Goal: Task Accomplishment & Management: Manage account settings

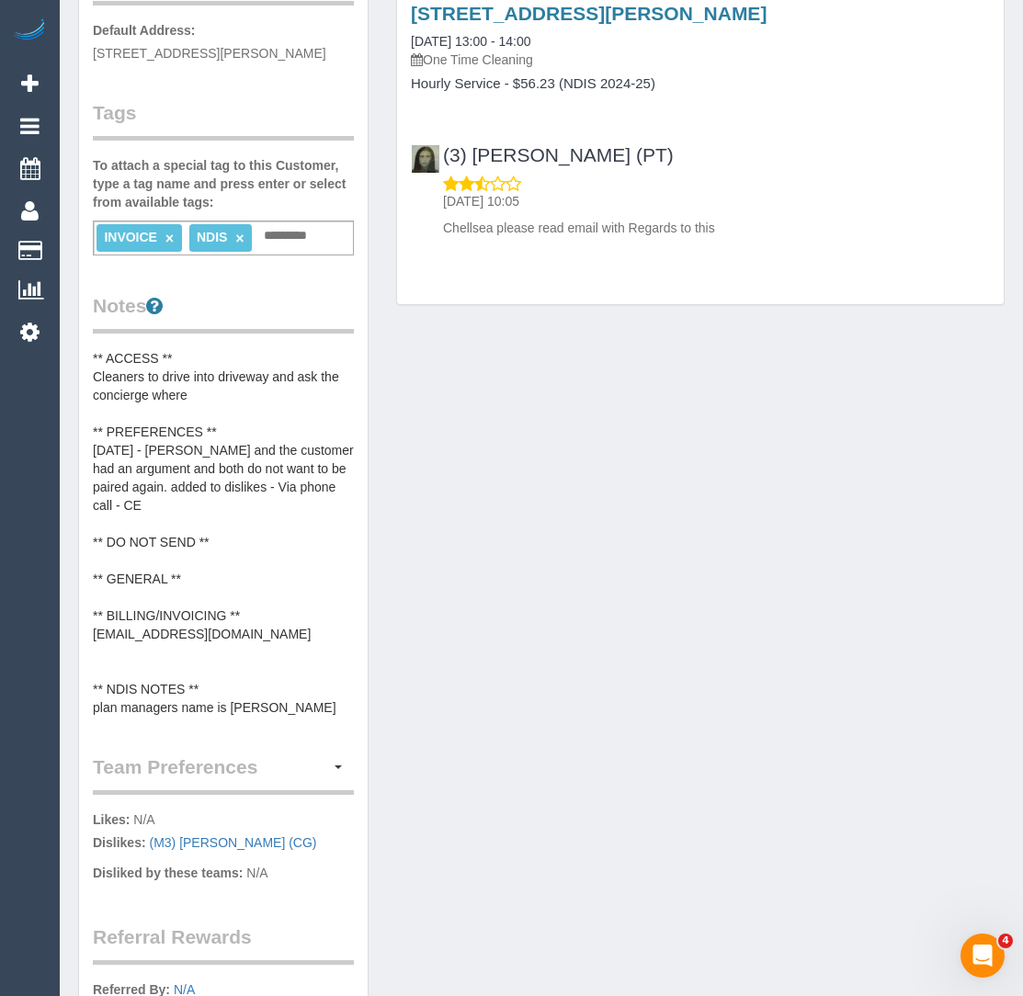
scroll to position [18, 0]
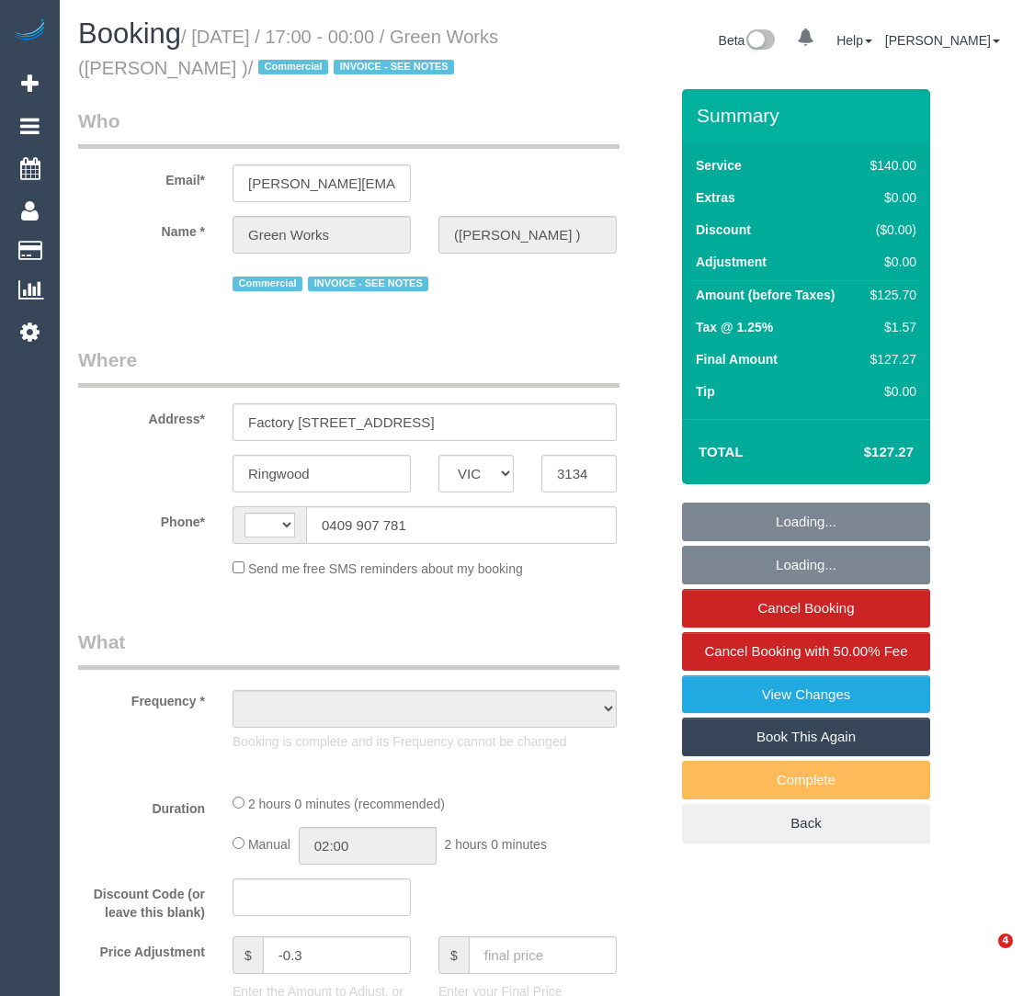
select select "VIC"
select select "string:AU"
select select "object:539"
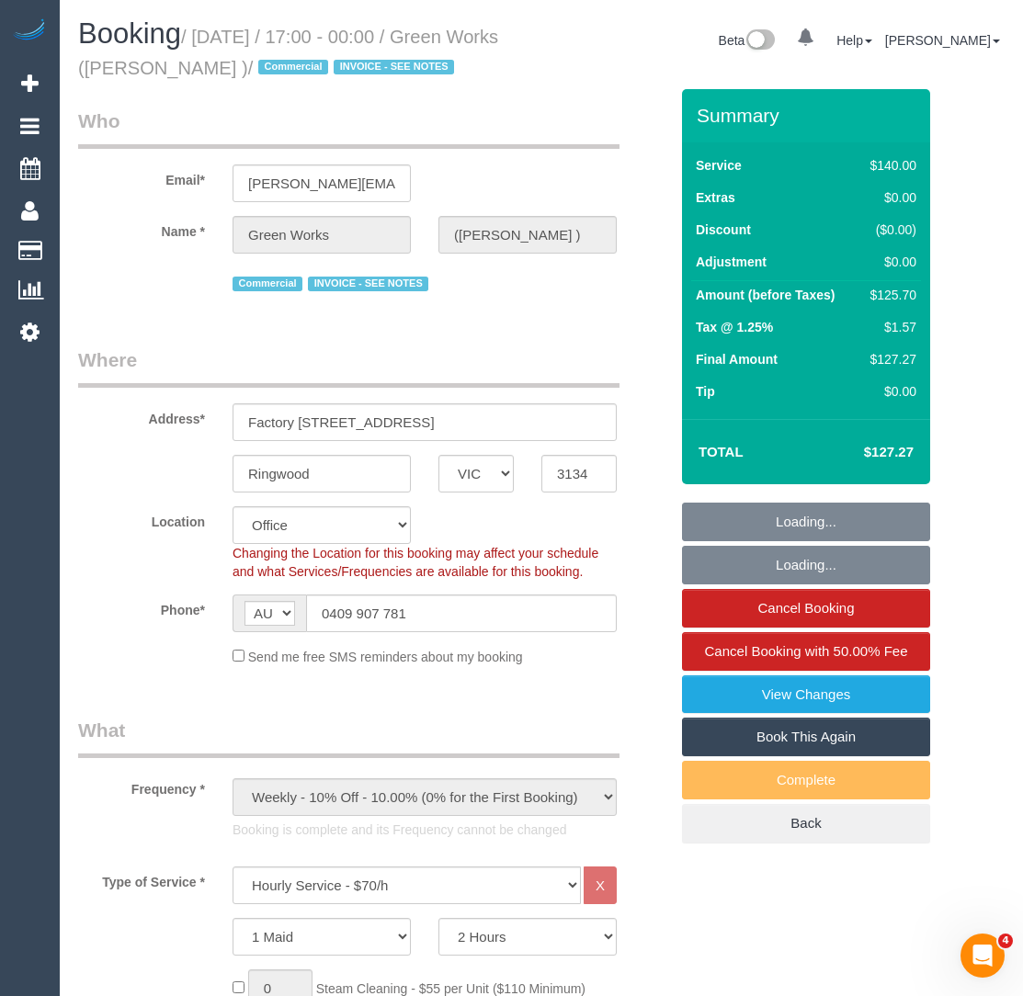
select select "number:28"
select select "number:35"
select select "object:2133"
select select "22182"
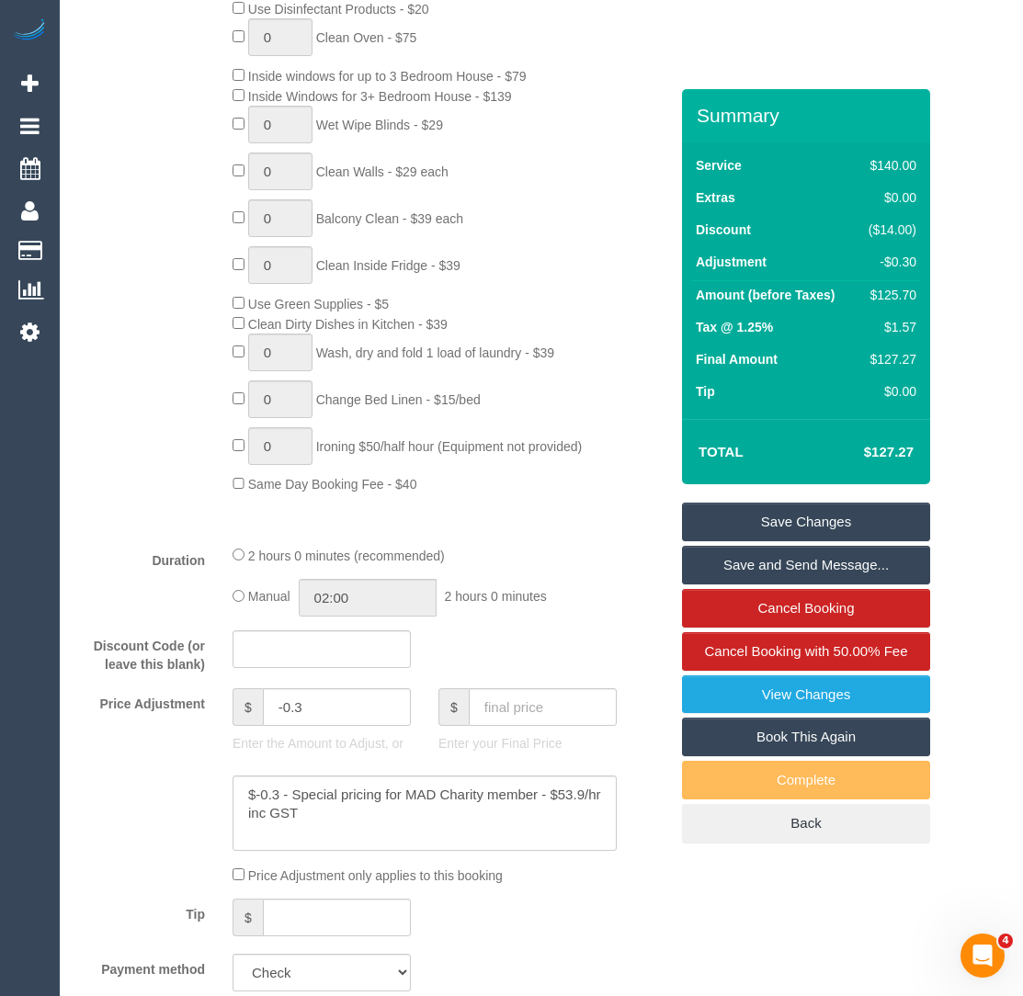
scroll to position [1073, 0]
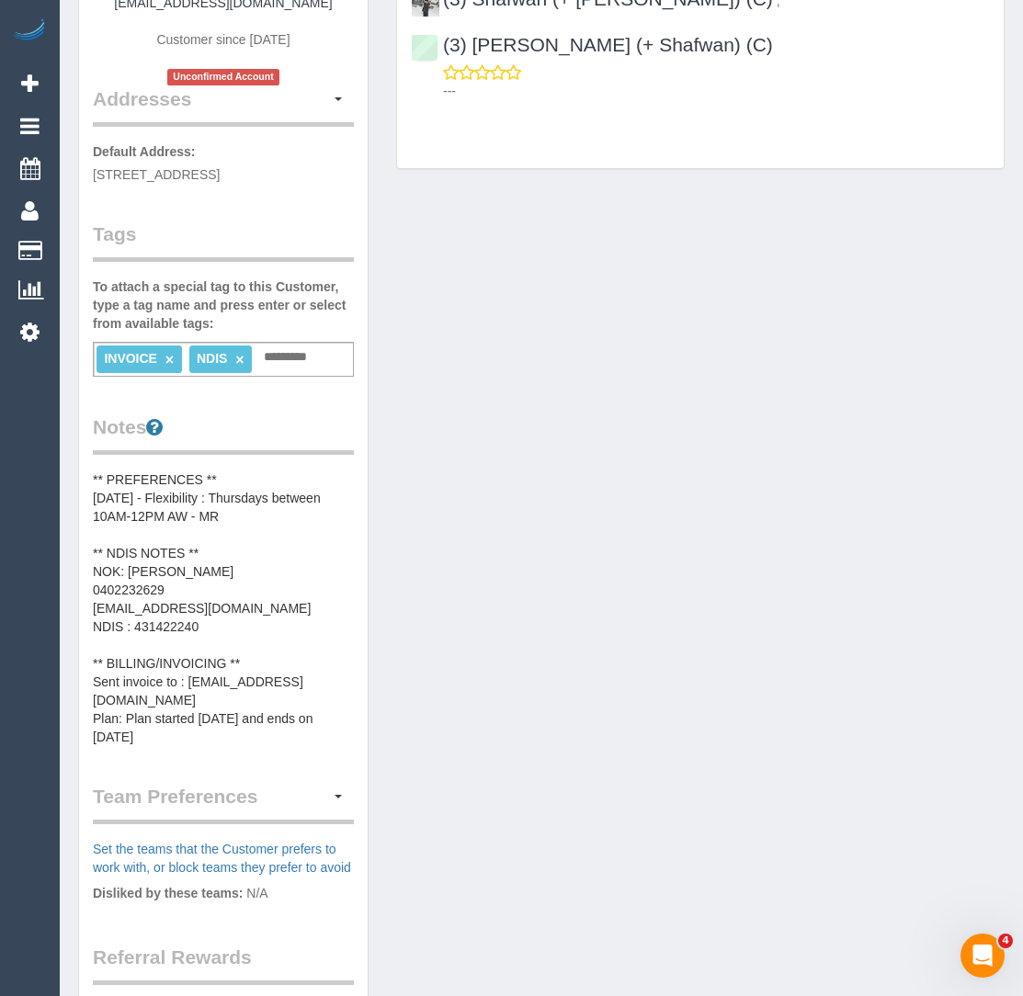
scroll to position [348, 0]
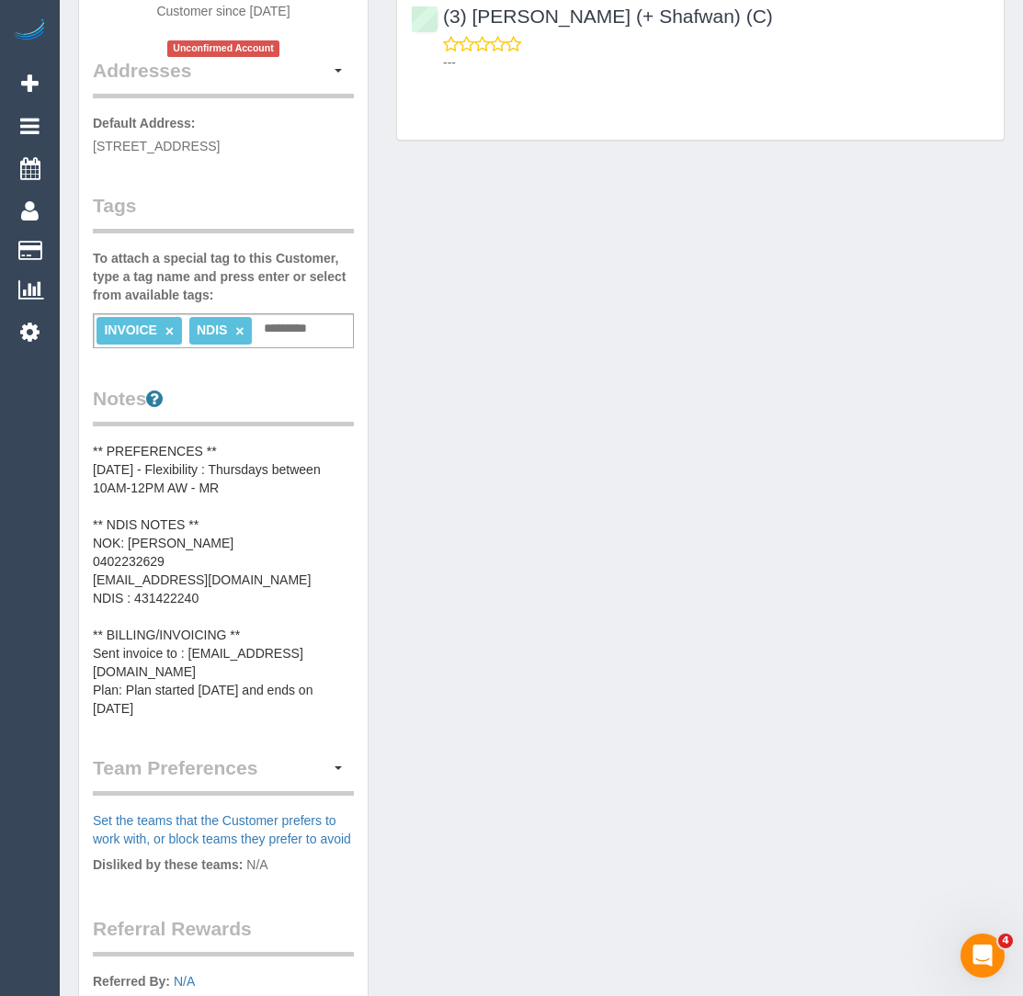
click at [196, 581] on pre "** PREFERENCES ** 07/08/2025 - Flexibility : Thursdays between 10AM-12PM AW - M…" at bounding box center [223, 580] width 261 height 276
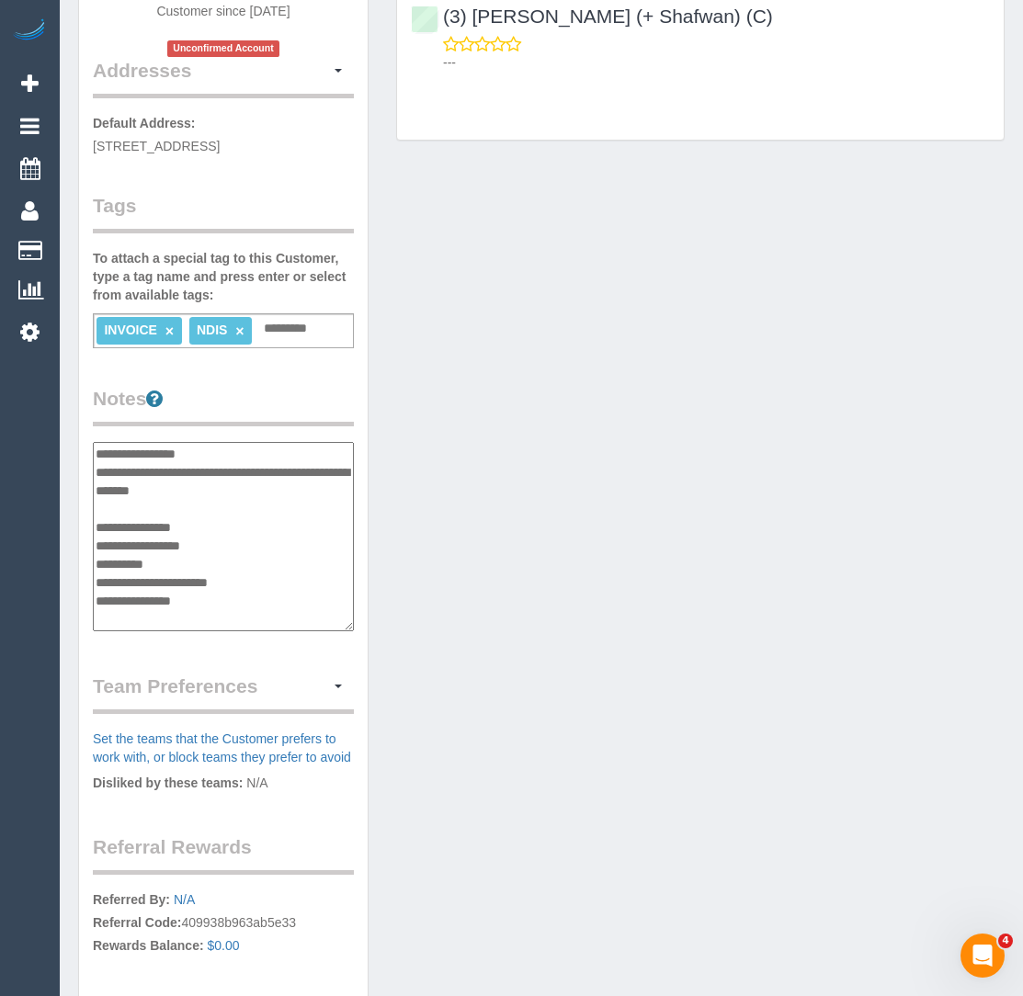
scroll to position [74, 0]
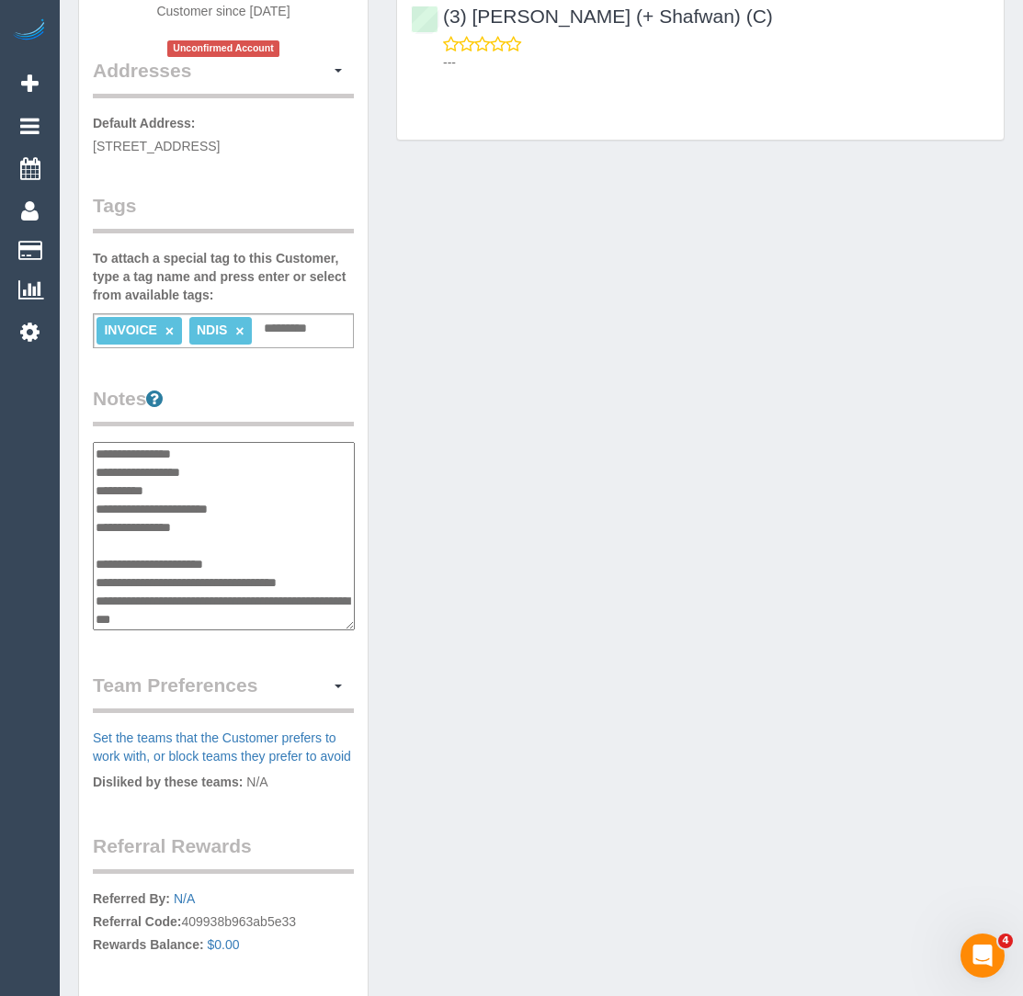
drag, startPoint x: 208, startPoint y: 523, endPoint x: 97, endPoint y: 526, distance: 110.3
click at [97, 526] on textarea "**********" at bounding box center [224, 536] width 262 height 188
click at [225, 503] on textarea "**********" at bounding box center [224, 536] width 262 height 188
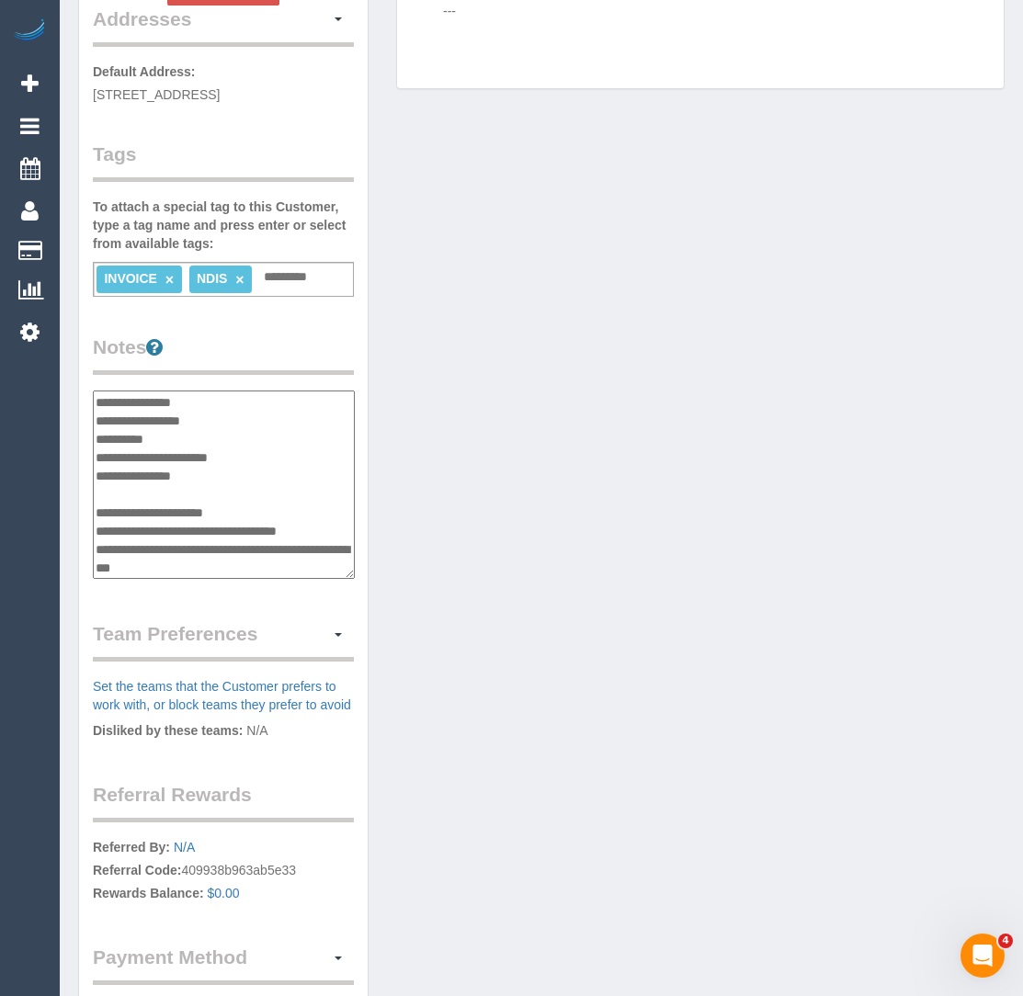
scroll to position [401, 0]
drag, startPoint x: 335, startPoint y: 526, endPoint x: 188, endPoint y: 527, distance: 147.1
click at [188, 527] on textarea "**********" at bounding box center [224, 484] width 262 height 188
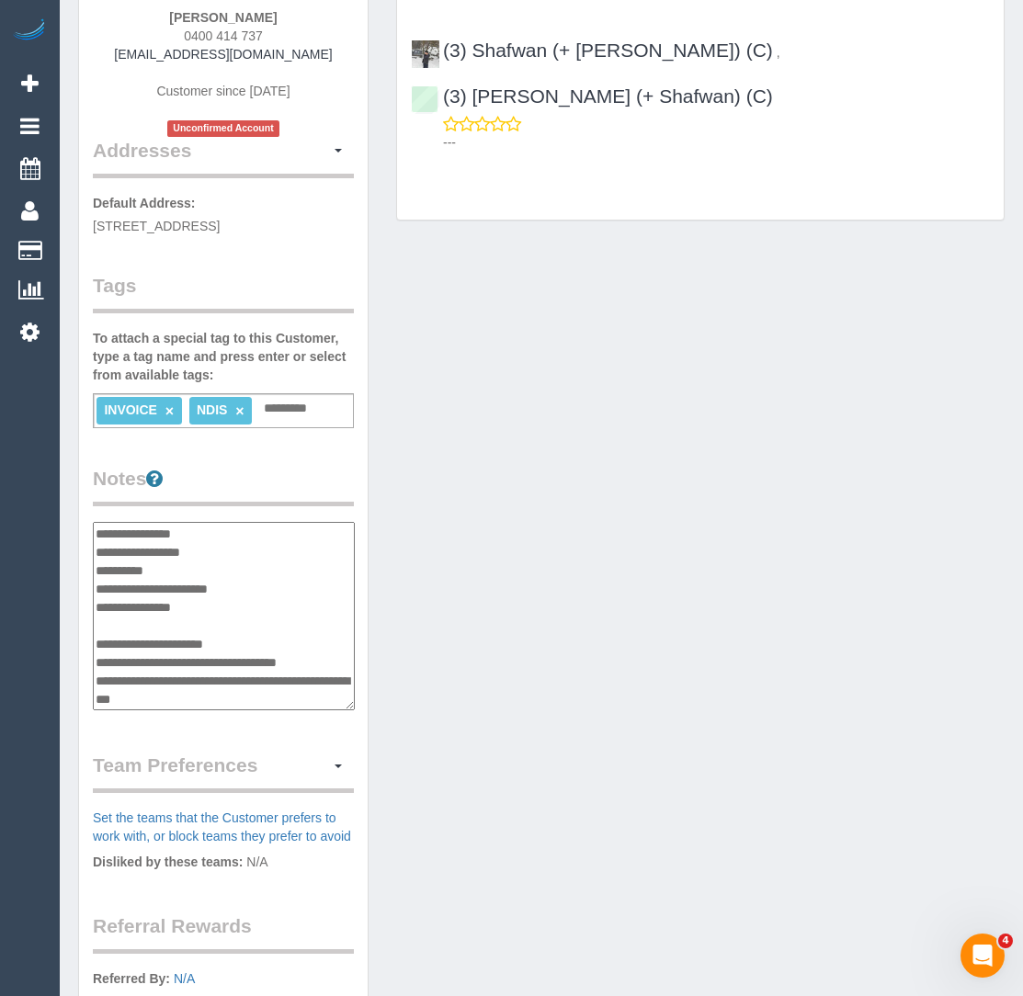
scroll to position [0, 0]
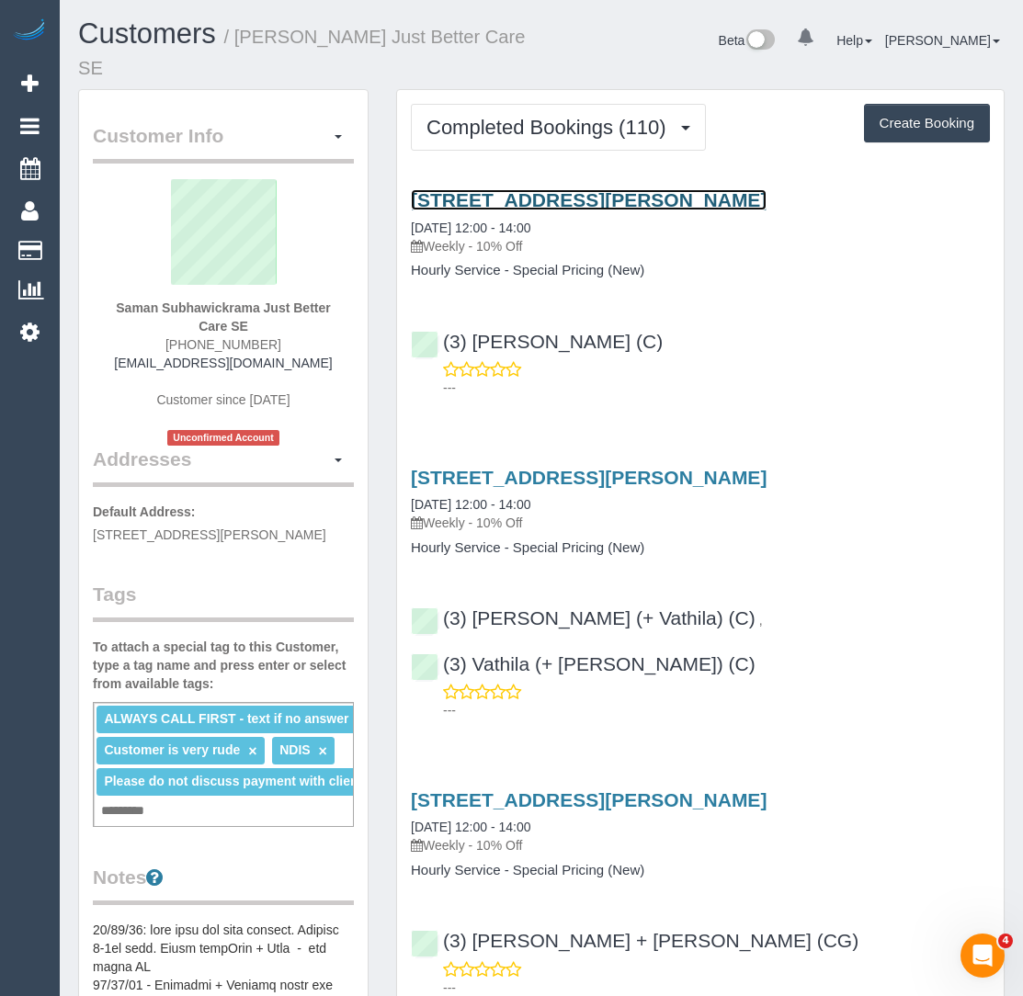
click at [511, 205] on link "31 Myriong St, Clayton, VIC 3168" at bounding box center [589, 199] width 356 height 21
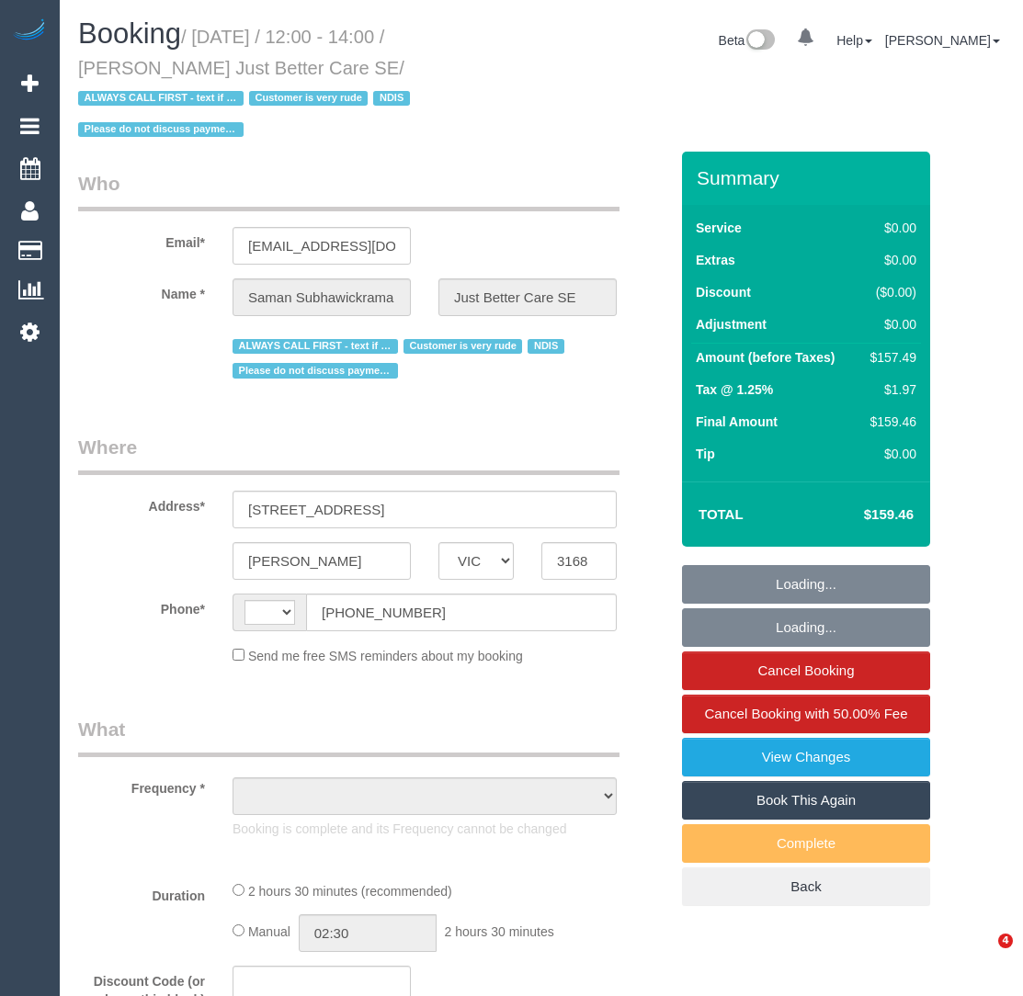
select select "VIC"
select select "string:AU"
select select "object:542"
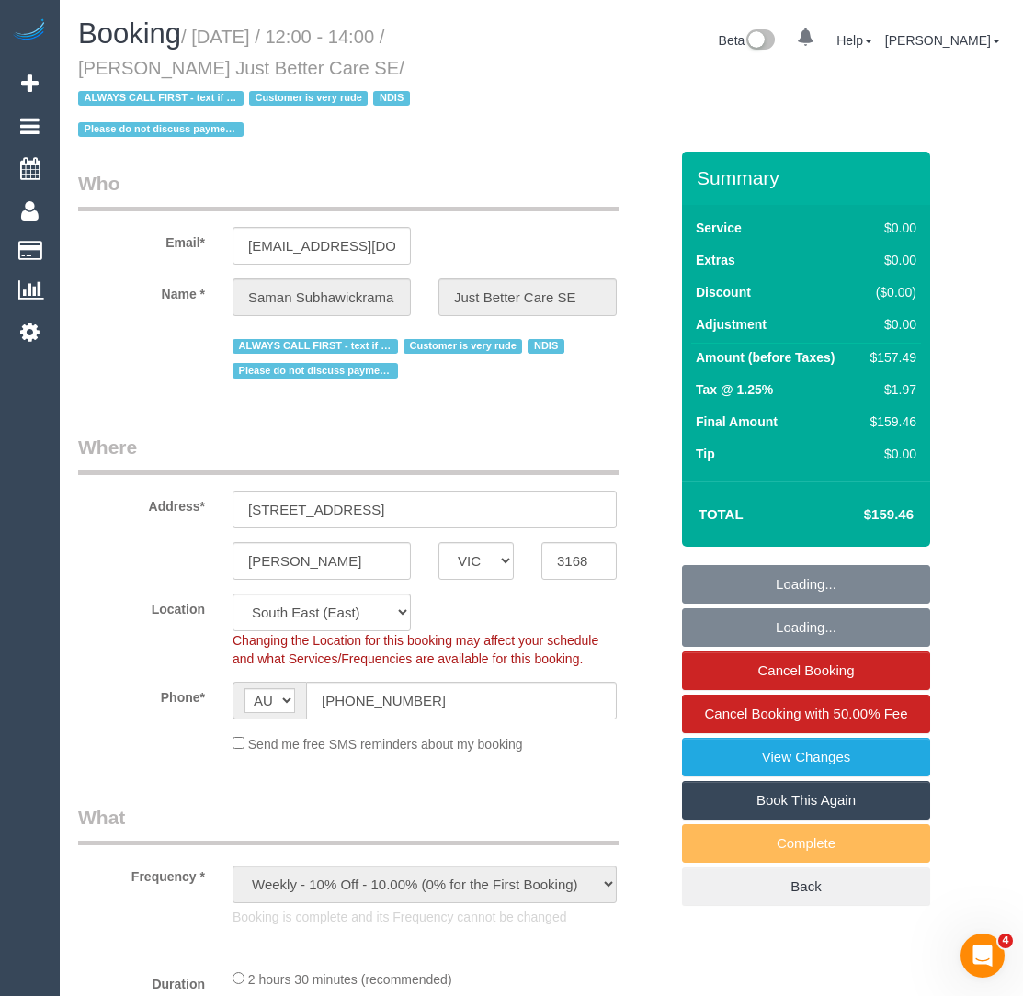
select select "150"
select select "number:28"
select select "number:14"
select select "number:18"
select select "number:23"
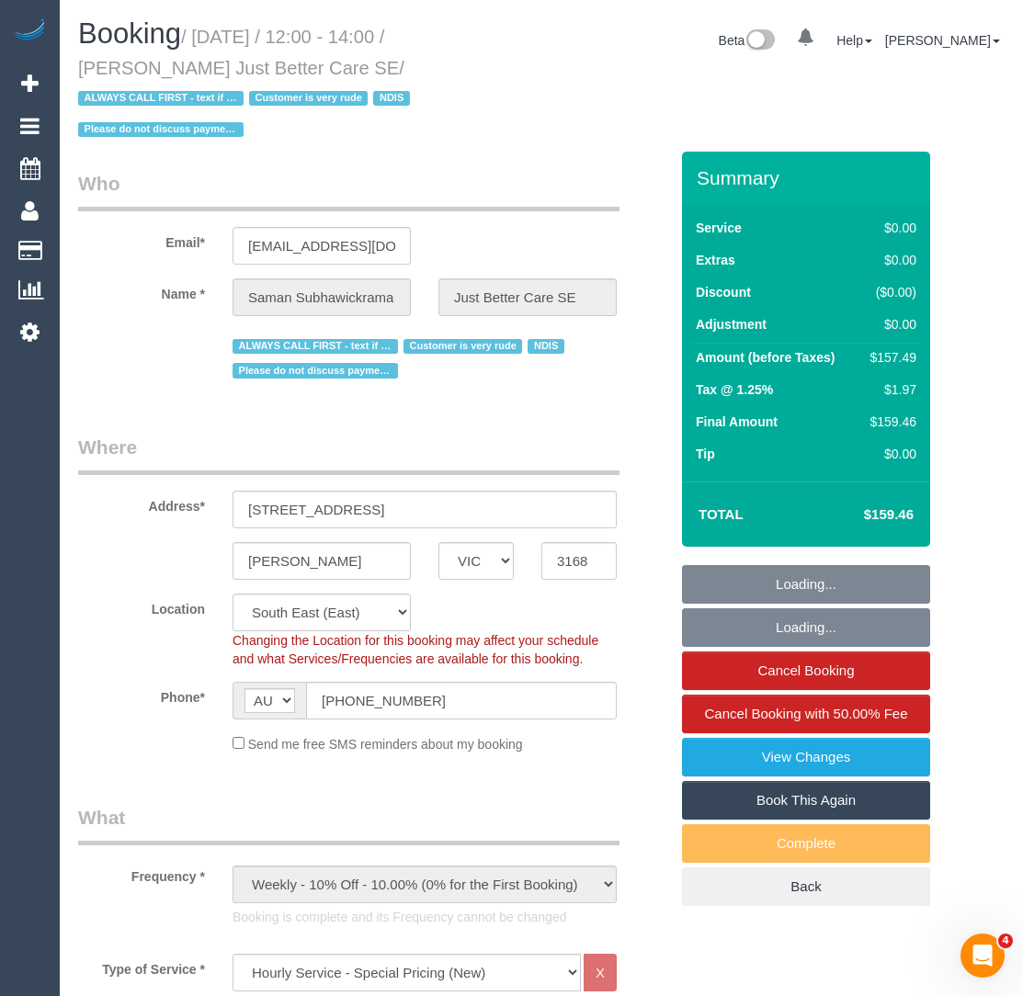
select select "object:1365"
select select "spot1"
